Goal: Information Seeking & Learning: Learn about a topic

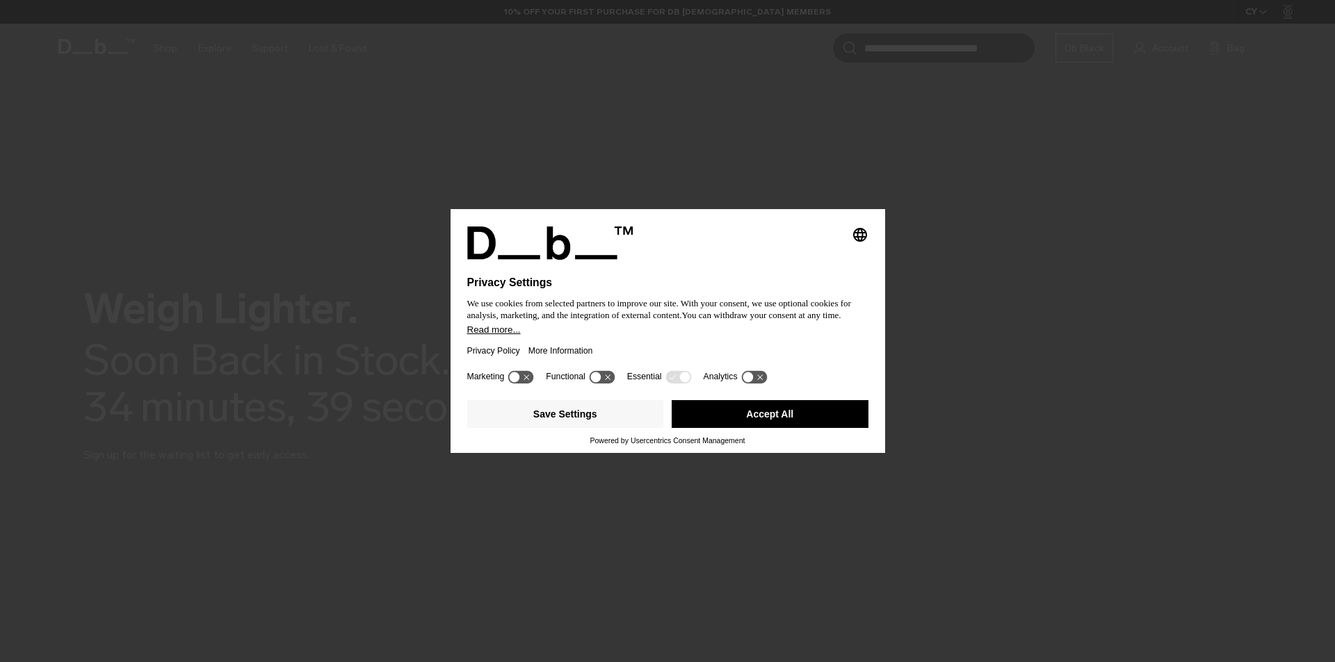
click at [763, 411] on button "Accept All" at bounding box center [769, 414] width 197 height 28
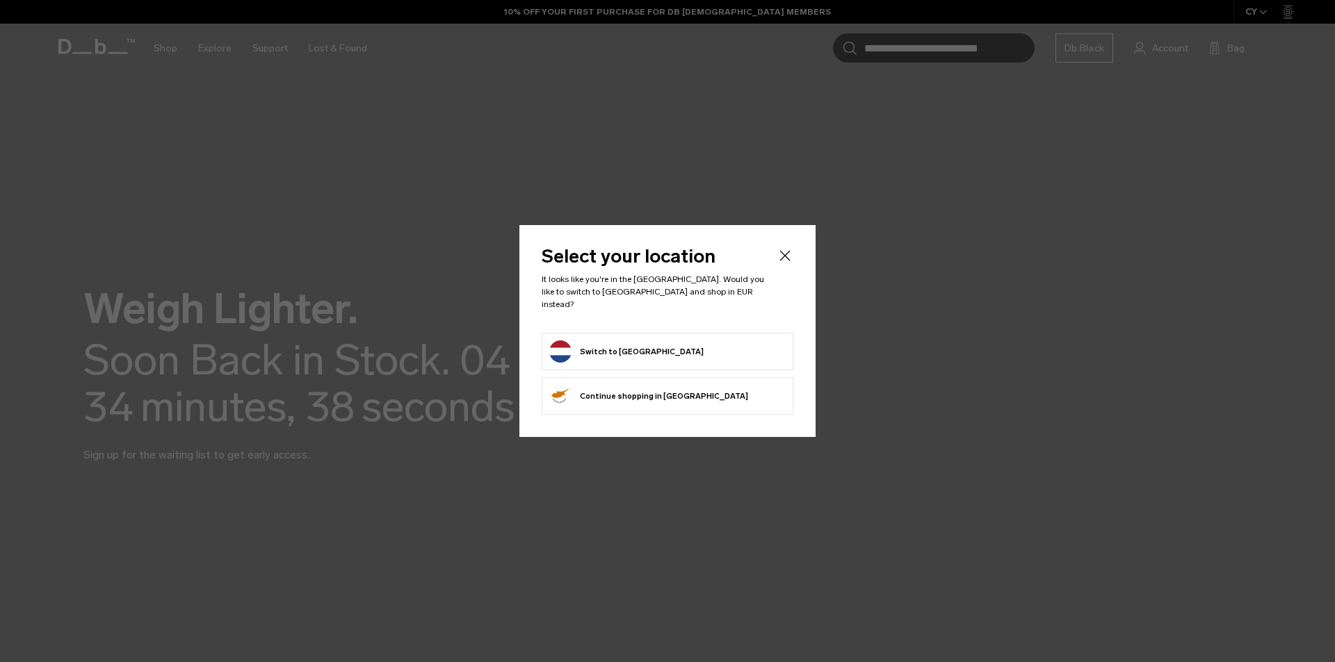
click at [602, 351] on button "Switch to [GEOGRAPHIC_DATA]" at bounding box center [626, 352] width 154 height 22
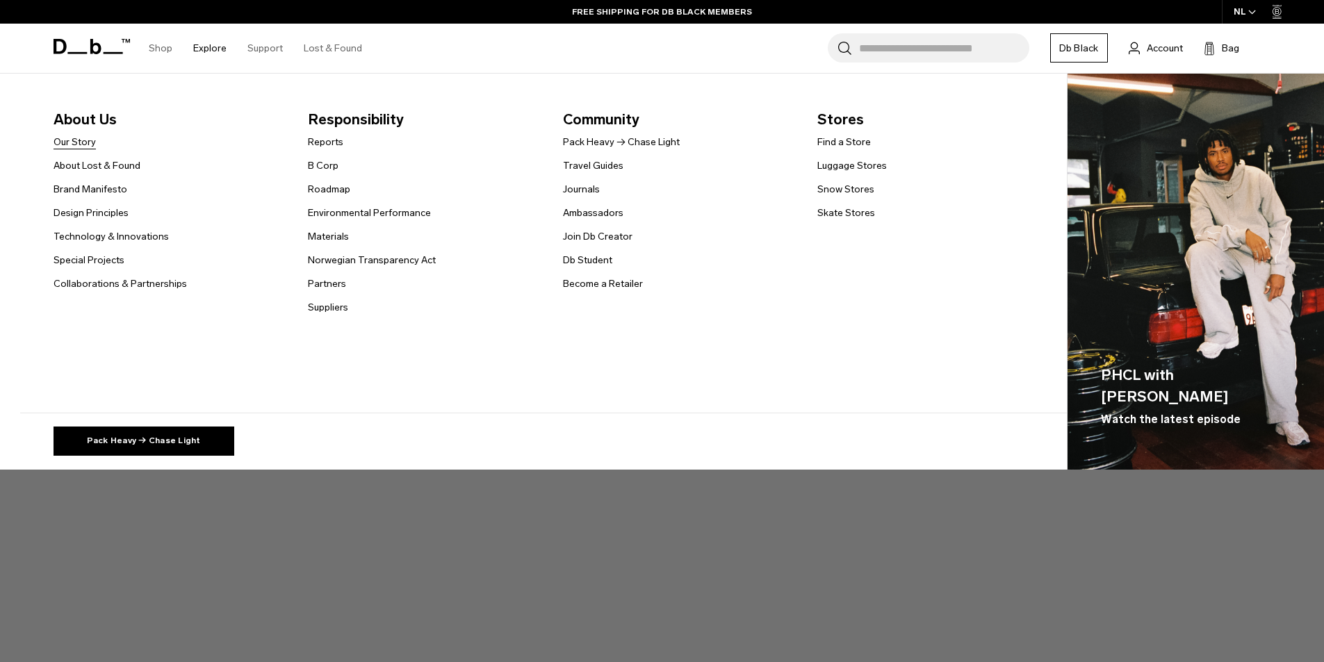
click at [76, 146] on link "Our Story" at bounding box center [75, 142] width 42 height 15
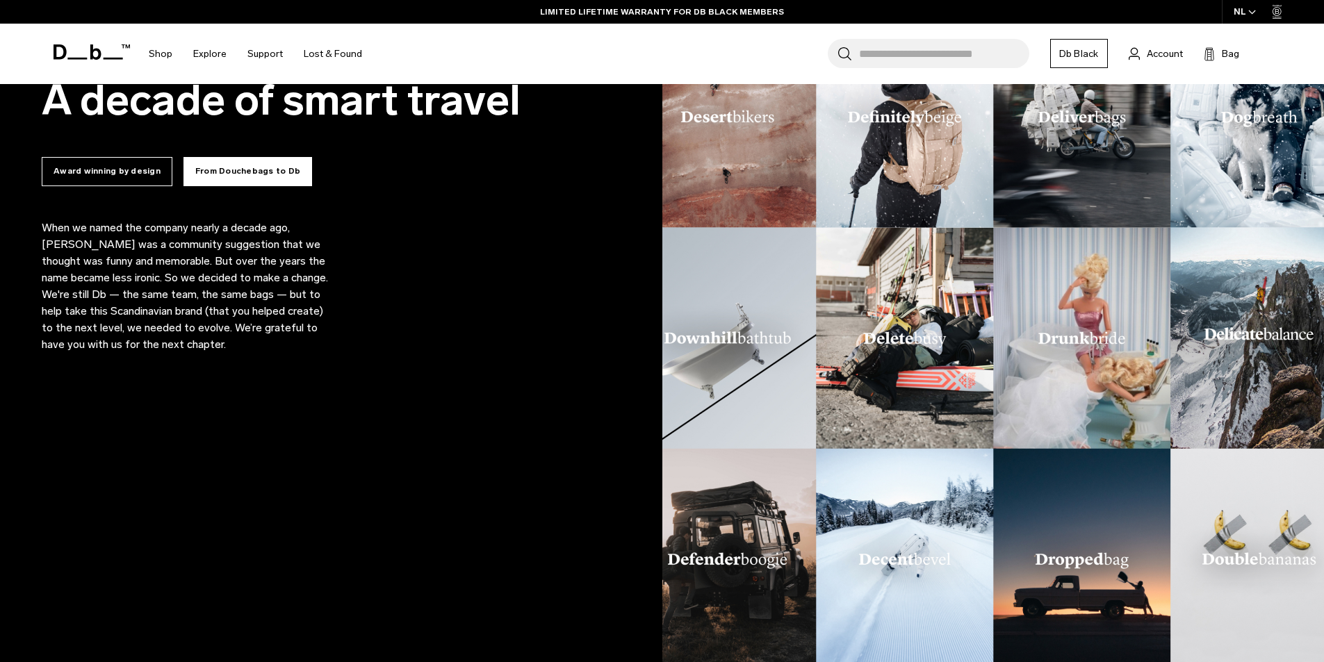
scroll to position [1041, 0]
click at [271, 175] on button "From Douchebags to Db" at bounding box center [248, 170] width 129 height 29
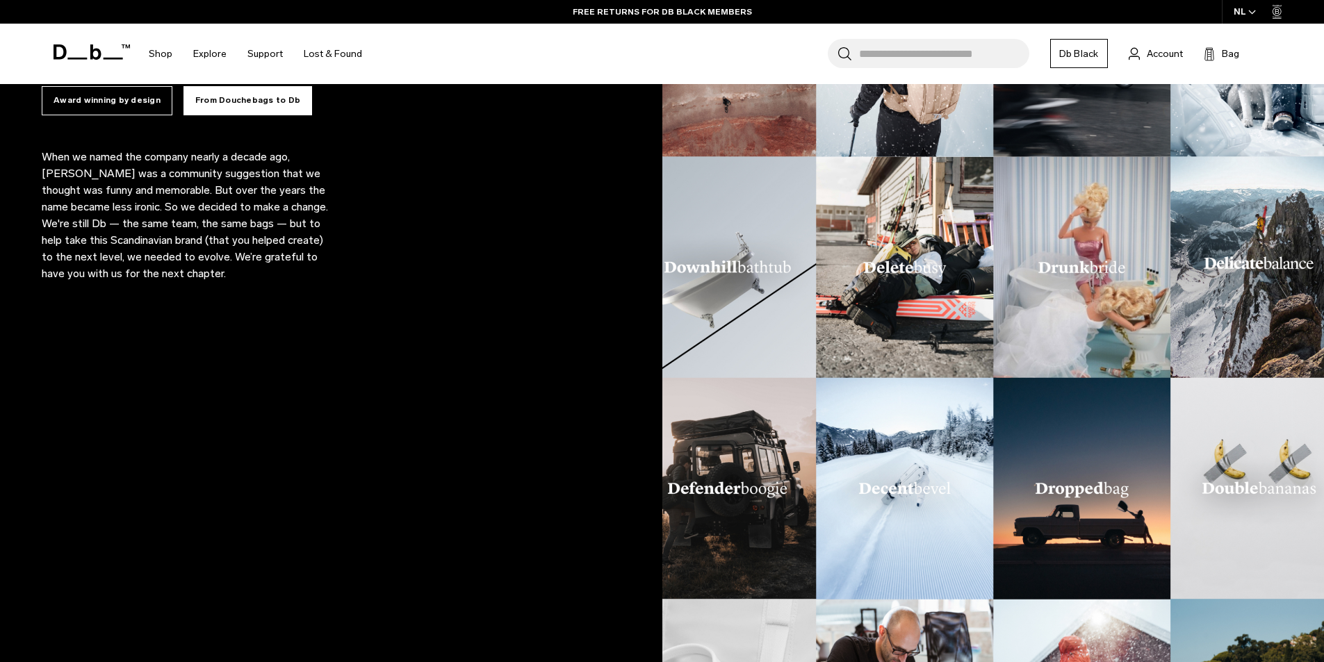
scroll to position [1113, 0]
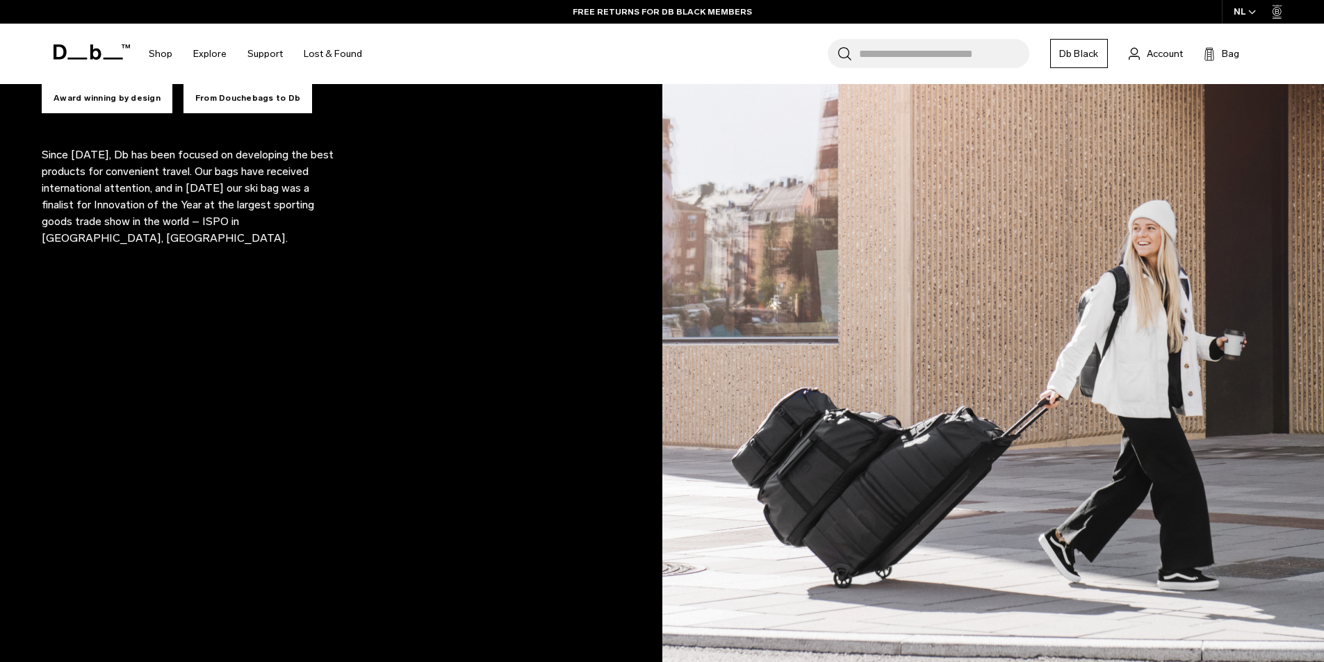
click at [224, 100] on button "From Douchebags to Db" at bounding box center [248, 98] width 129 height 29
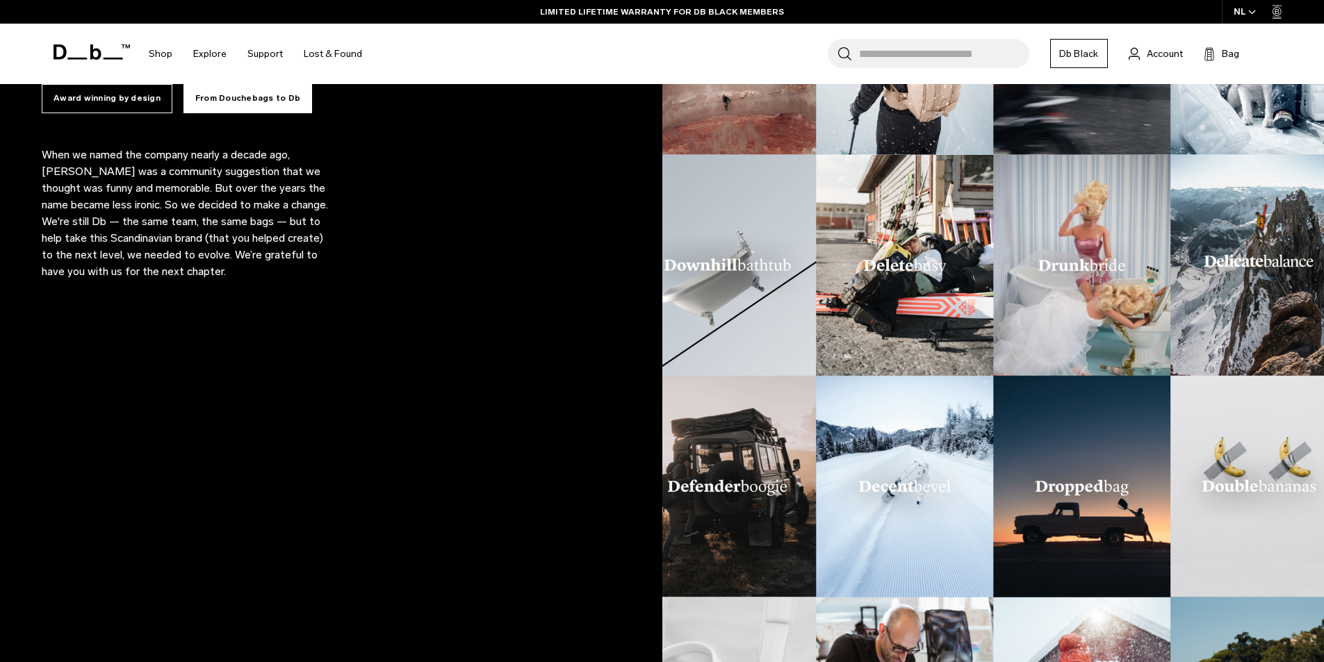
click at [224, 100] on button "From Douchebags to Db" at bounding box center [248, 98] width 129 height 29
click at [219, 100] on button "From Douchebags to Db" at bounding box center [248, 98] width 129 height 29
click at [216, 100] on button "From Douchebags to Db" at bounding box center [248, 98] width 129 height 29
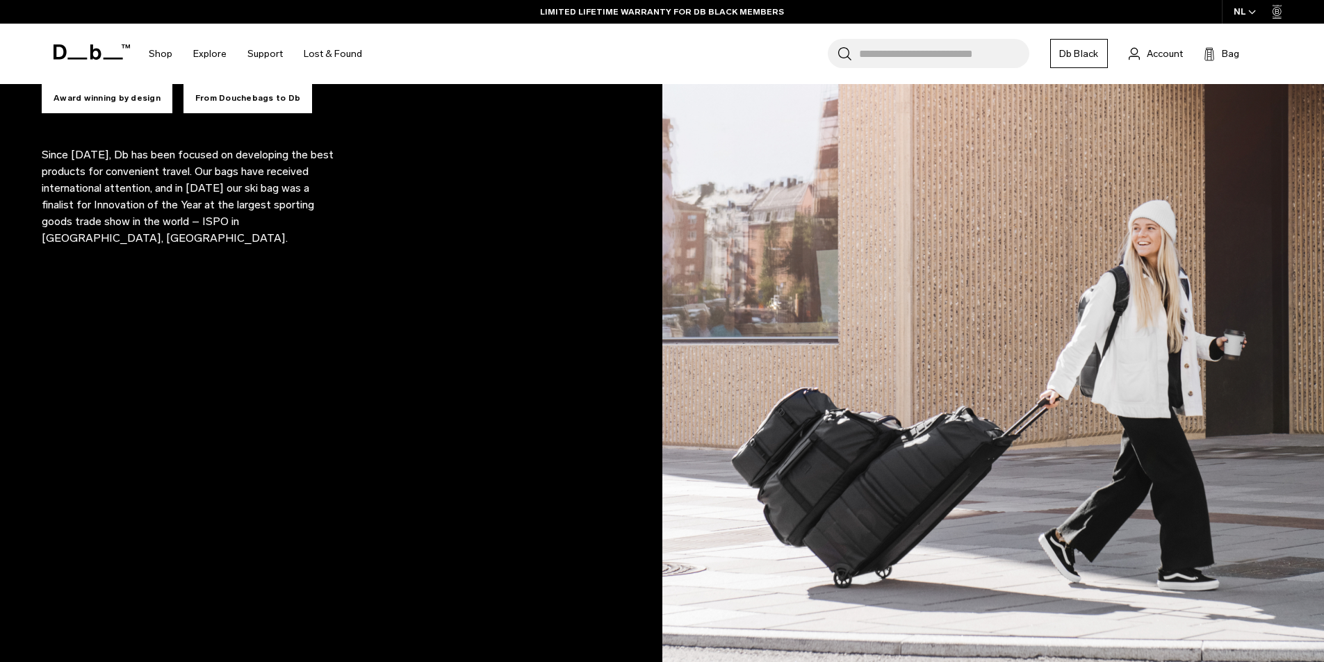
click at [216, 100] on button "From Douchebags to Db" at bounding box center [248, 98] width 129 height 29
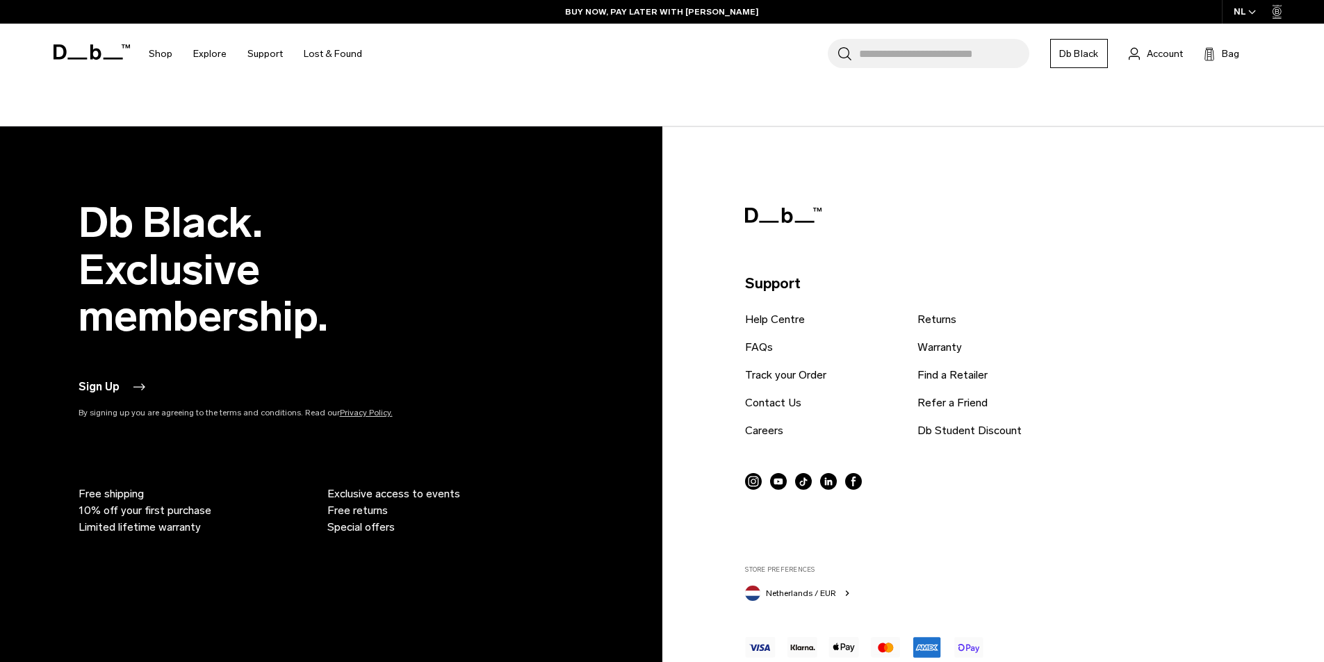
scroll to position [2169, 0]
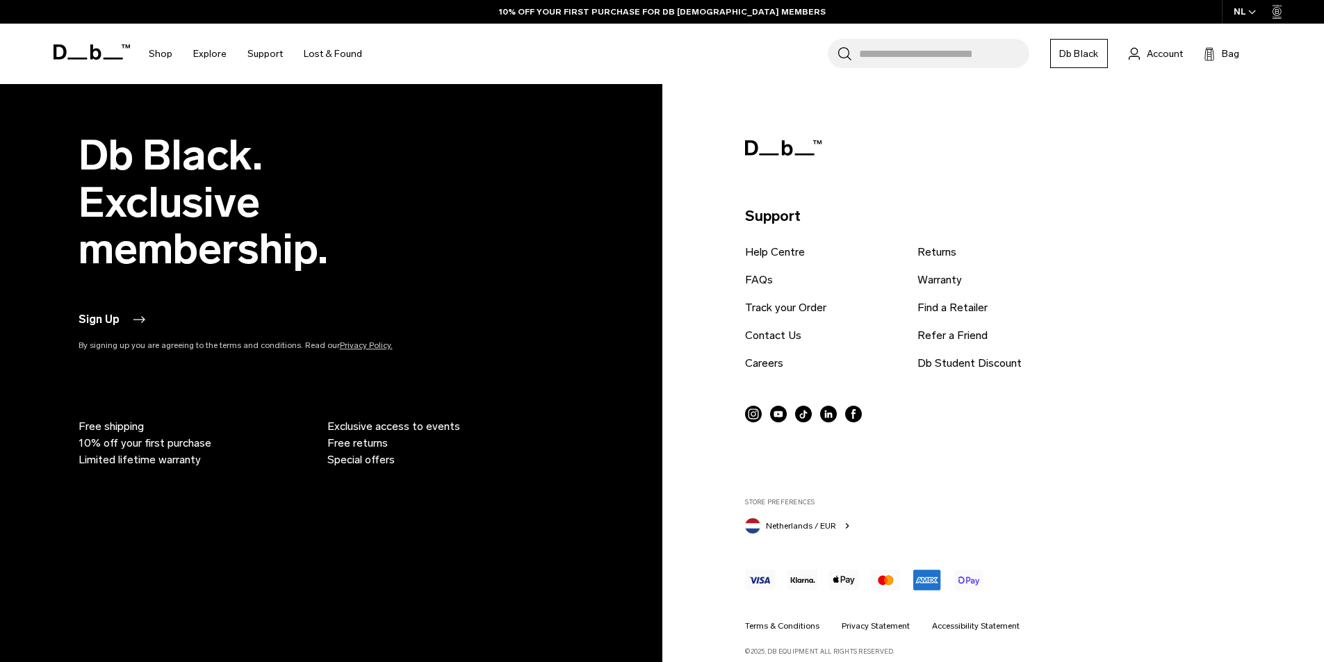
click at [1220, 377] on div "Support Help Centre FAQs Track your Order Contact Us Careers Returns Warranty F…" at bounding box center [988, 394] width 487 height 524
